Goal: Task Accomplishment & Management: Complete application form

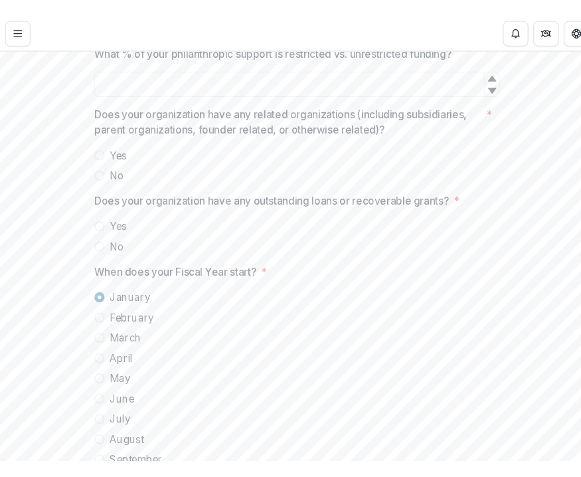
scroll to position [4177, 0]
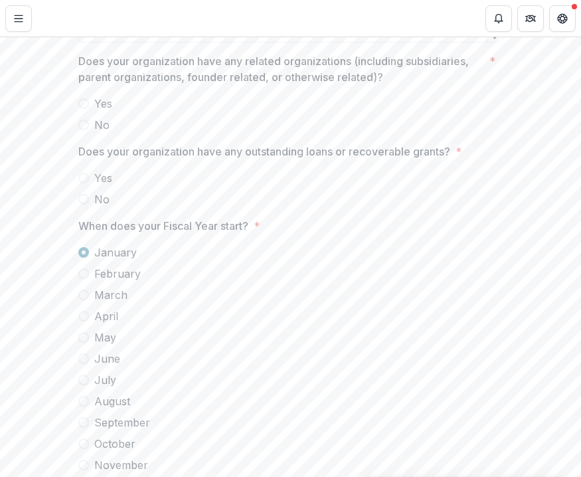
click at [84, 109] on span at bounding box center [83, 103] width 11 height 11
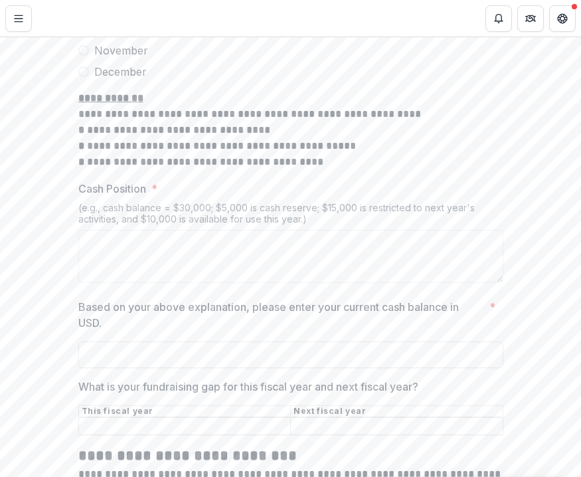
scroll to position [4848, 0]
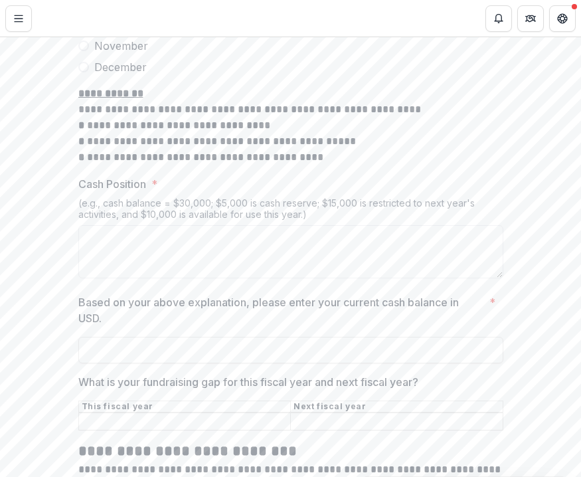
click at [371, 165] on p "**********" at bounding box center [290, 126] width 425 height 80
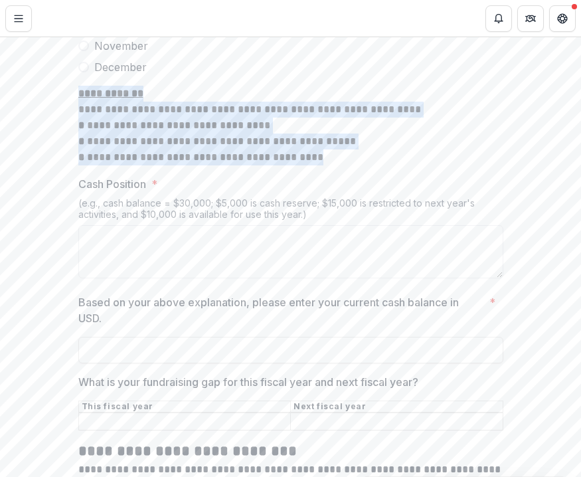
drag, startPoint x: 317, startPoint y: 183, endPoint x: 73, endPoint y: 112, distance: 254.7
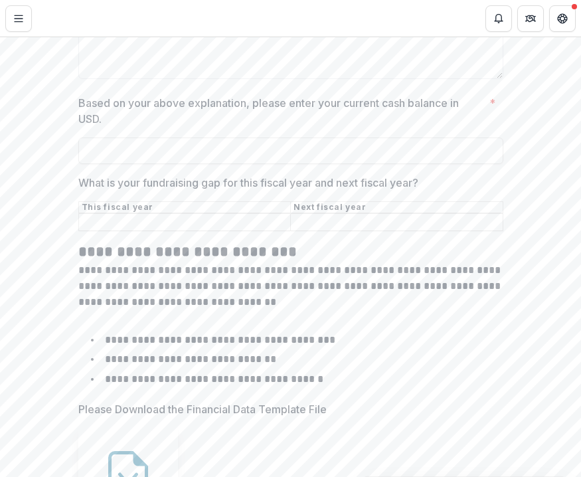
scroll to position [5055, 0]
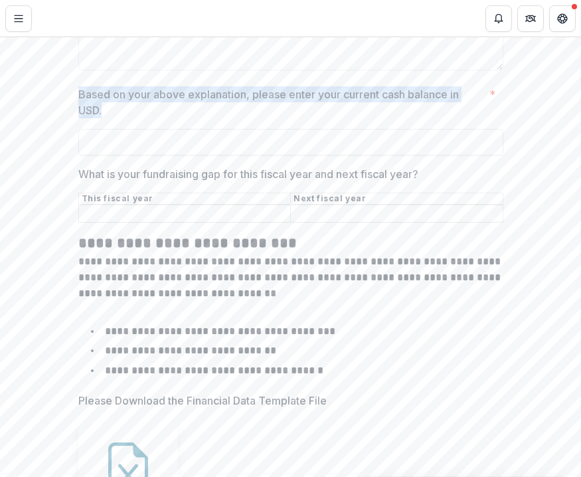
drag, startPoint x: 107, startPoint y: 131, endPoint x: 66, endPoint y: 116, distance: 43.7
copy p "Based on your above explanation, please enter your current cash balance in USD."
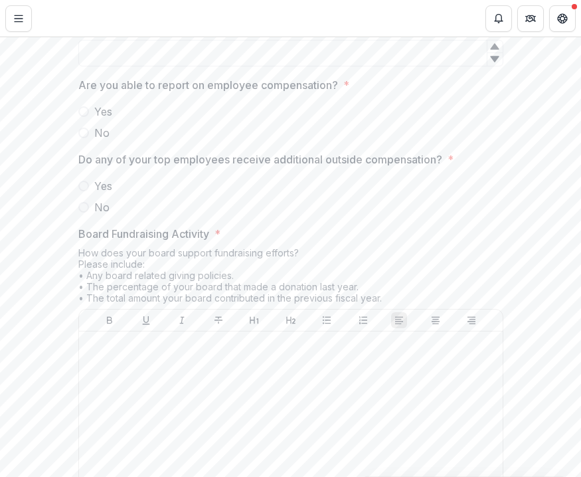
scroll to position [6311, 0]
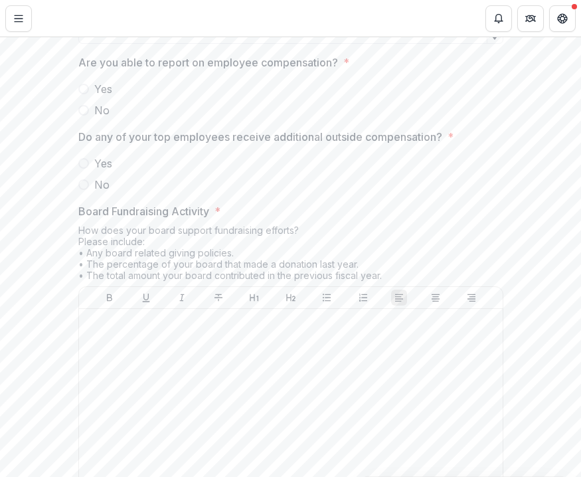
click at [83, 94] on span at bounding box center [83, 89] width 11 height 11
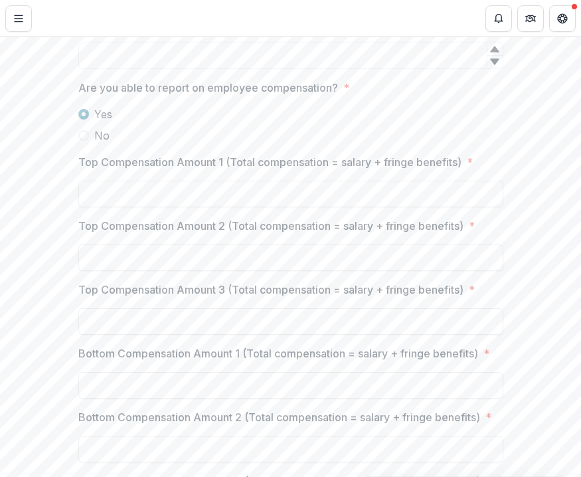
scroll to position [6283, 0]
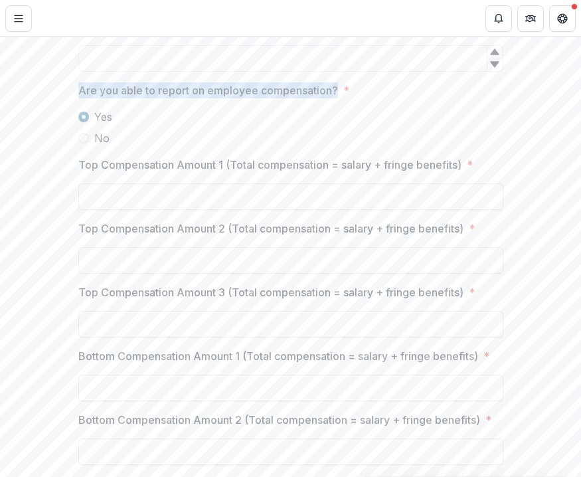
drag, startPoint x: 76, startPoint y: 107, endPoint x: 335, endPoint y: 106, distance: 259.7
click at [335, 98] on span "Are you able to report on employee compensation? *" at bounding box center [286, 90] width 417 height 16
copy p "Are you able to report on employee compensation?"
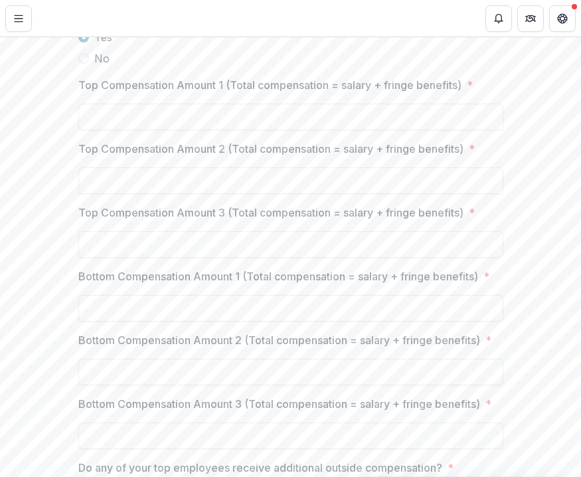
scroll to position [6364, 0]
click at [80, 92] on p "Top Compensation Amount 1 (Total compensation = salary + fringe benefits)" at bounding box center [269, 84] width 383 height 16
click at [80, 103] on input "Top Compensation Amount 1 (Total compensation = salary + fringe benefits) *" at bounding box center [290, 116] width 425 height 27
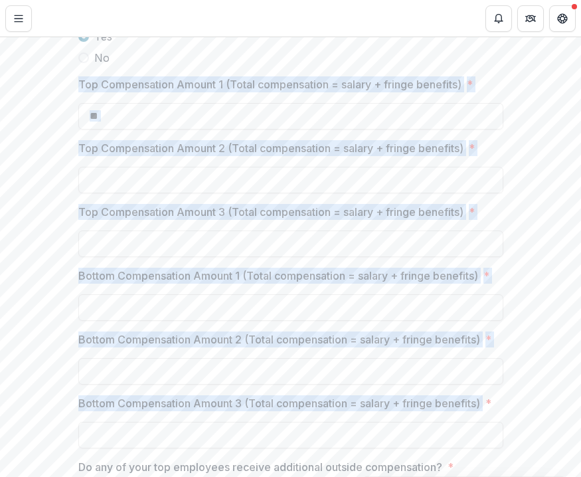
drag, startPoint x: 73, startPoint y: 98, endPoint x: 488, endPoint y: 425, distance: 528.7
copy div "Top Compensation Amount 1 (Total compensation = salary + fringe benefits) * Top…"
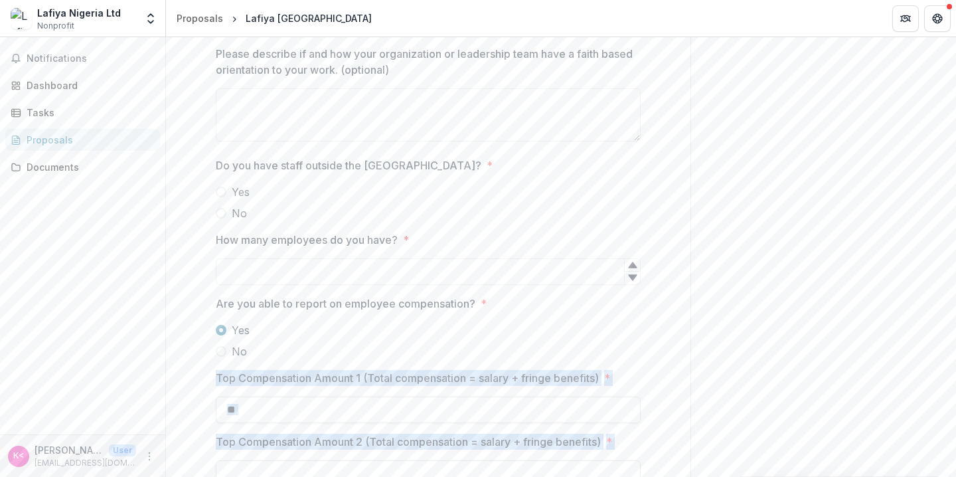
scroll to position [6207, 0]
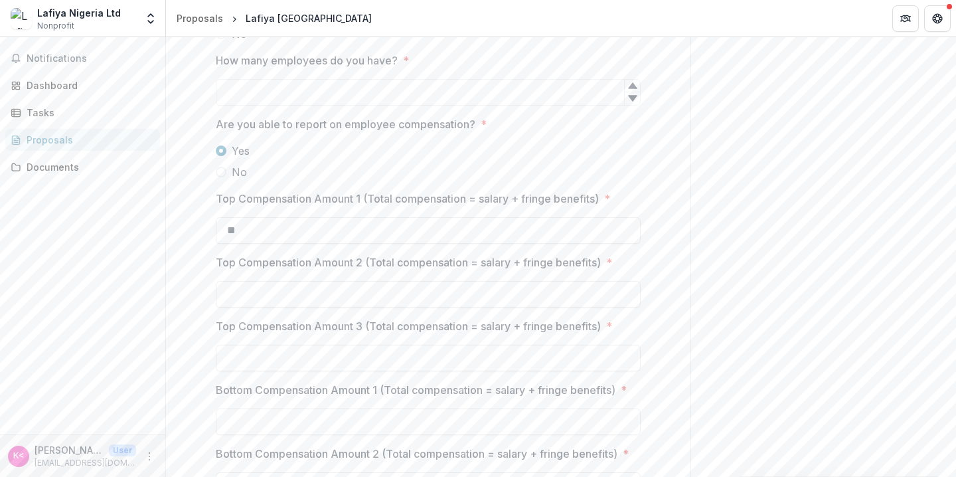
click at [532, 228] on div "Top Compensation Amount 1 (Total compensation = salary + fringe benefits) * **" at bounding box center [428, 217] width 425 height 53
click at [509, 244] on input "**" at bounding box center [428, 230] width 425 height 27
click at [233, 244] on input "**" at bounding box center [428, 230] width 425 height 27
type input "**"
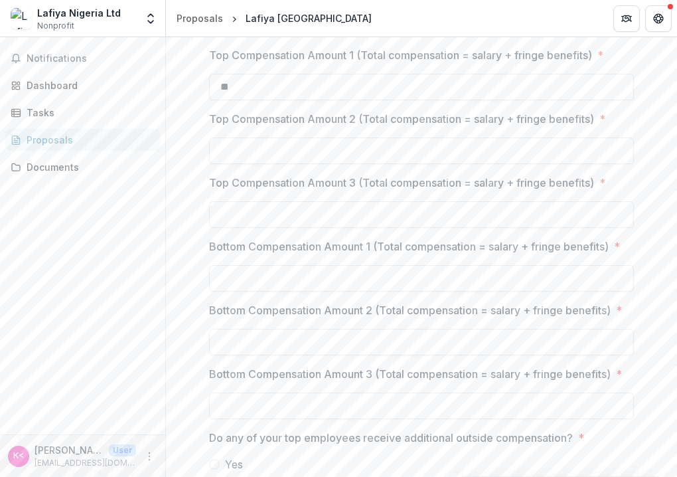
scroll to position [6357, 0]
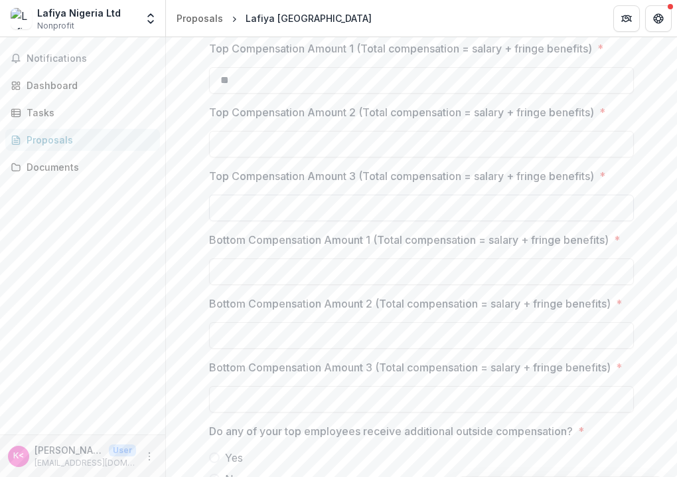
click at [353, 221] on input "Top Compensation Amount 3 (Total compensation = salary + fringe benefits) *" at bounding box center [421, 208] width 425 height 27
type input "**"
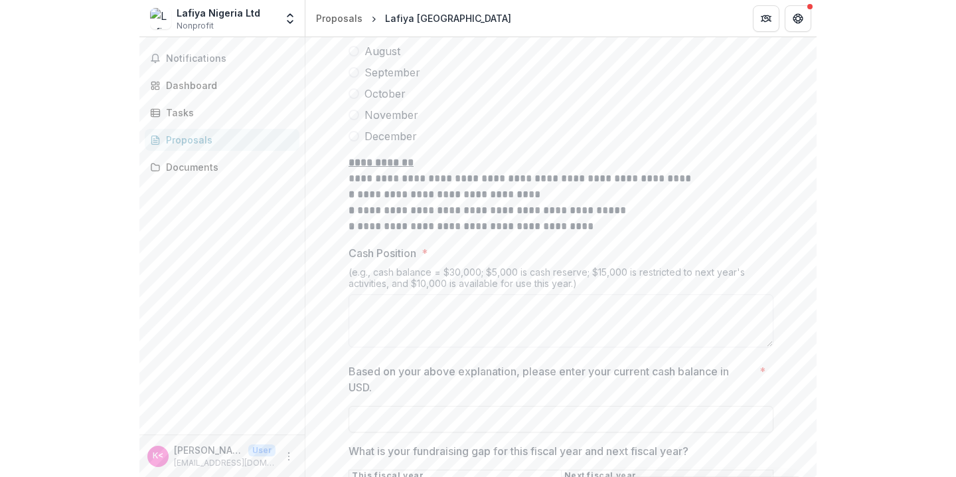
scroll to position [4741, 0]
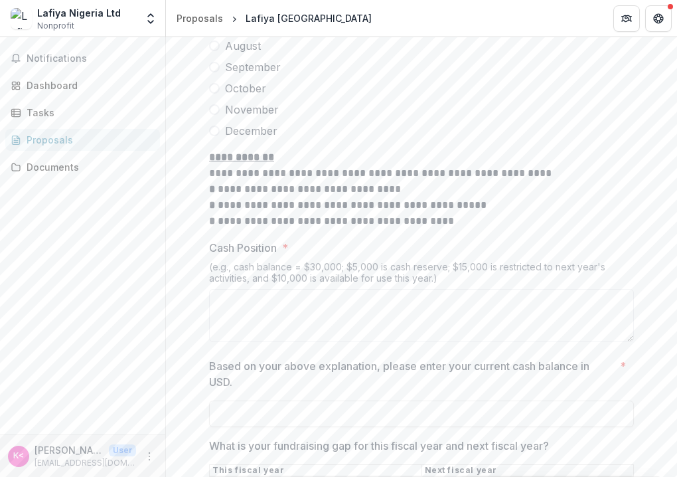
click at [448, 289] on div "(e.g., cash balance = $30,000; $5,000 is cash reserve; $15,000 is restricted to…" at bounding box center [421, 275] width 425 height 28
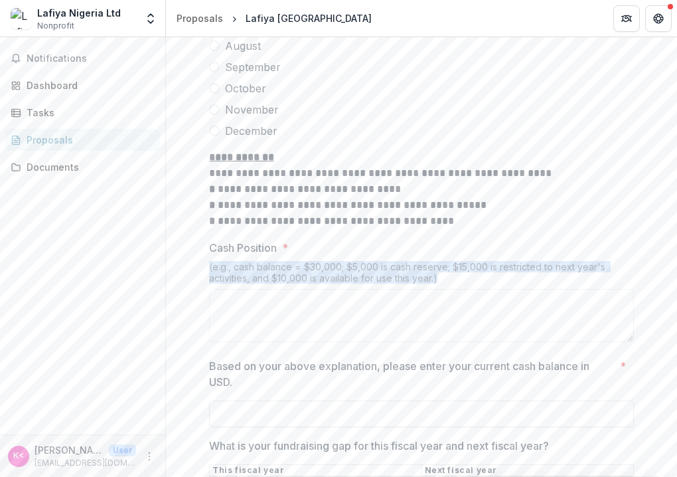
drag, startPoint x: 449, startPoint y: 300, endPoint x: 202, endPoint y: 288, distance: 247.4
copy div "(e.g., cash balance = $30,000; $5,000 is cash reserve; $15,000 is restricted to…"
